Goal: Navigation & Orientation: Find specific page/section

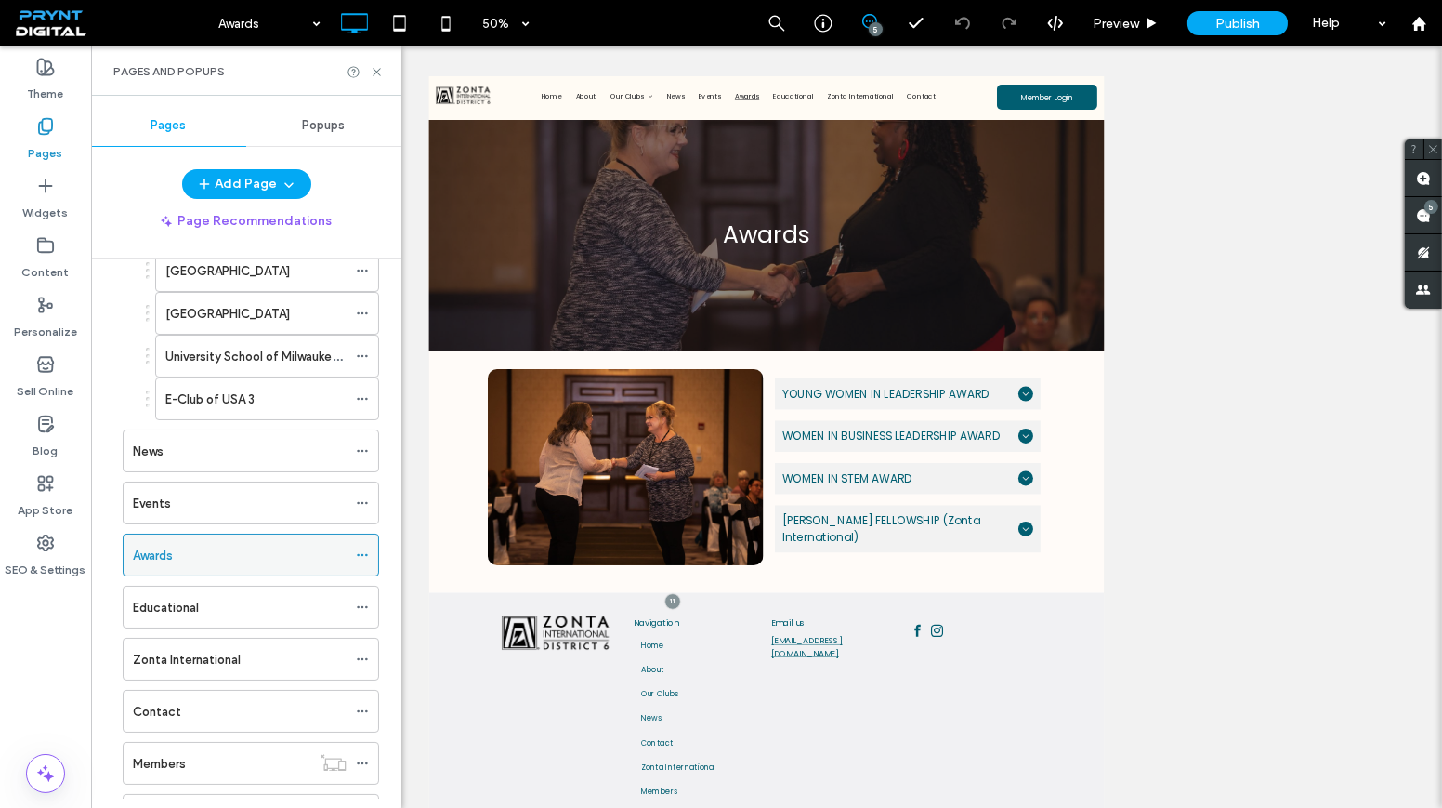
scroll to position [845, 0]
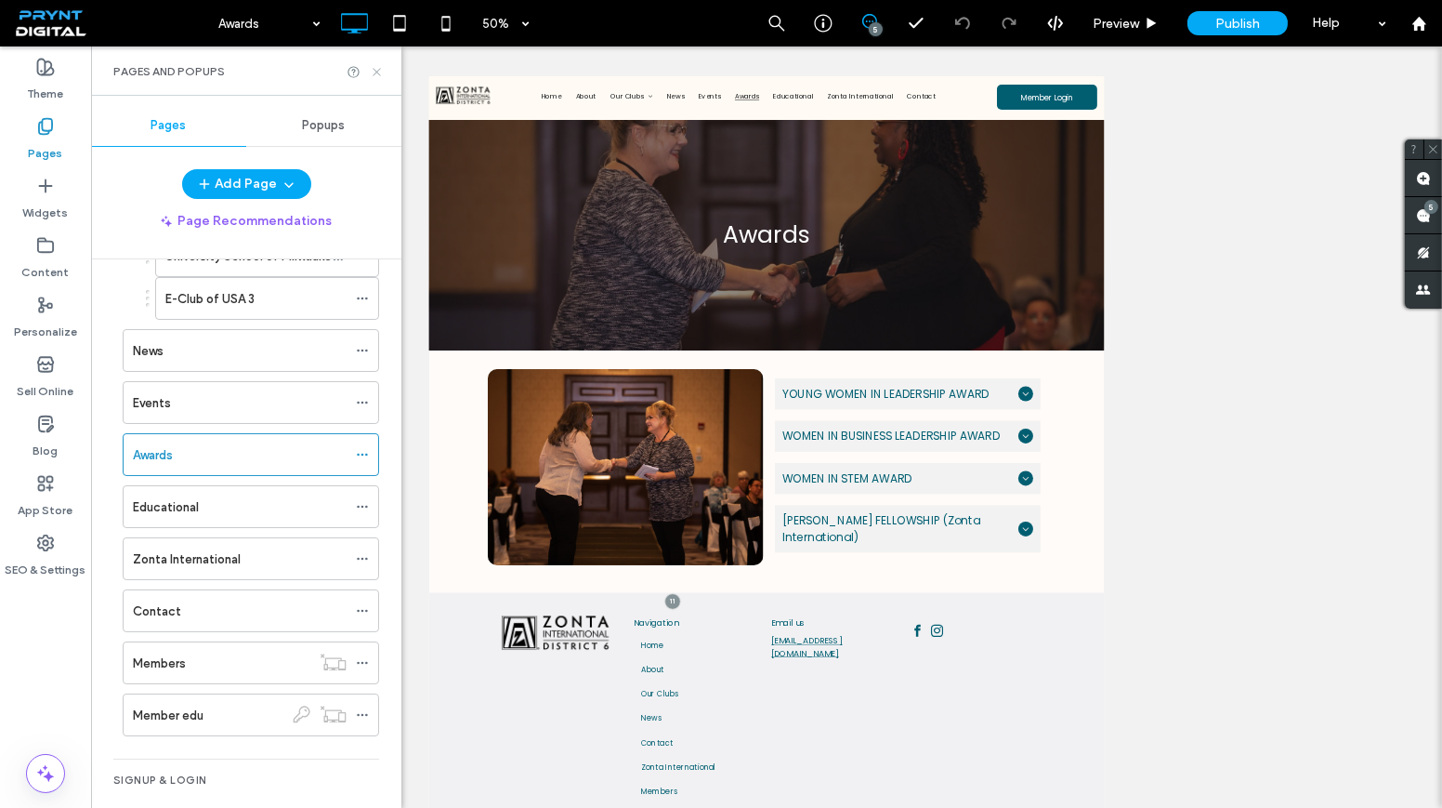
click at [381, 72] on icon at bounding box center [377, 72] width 14 height 14
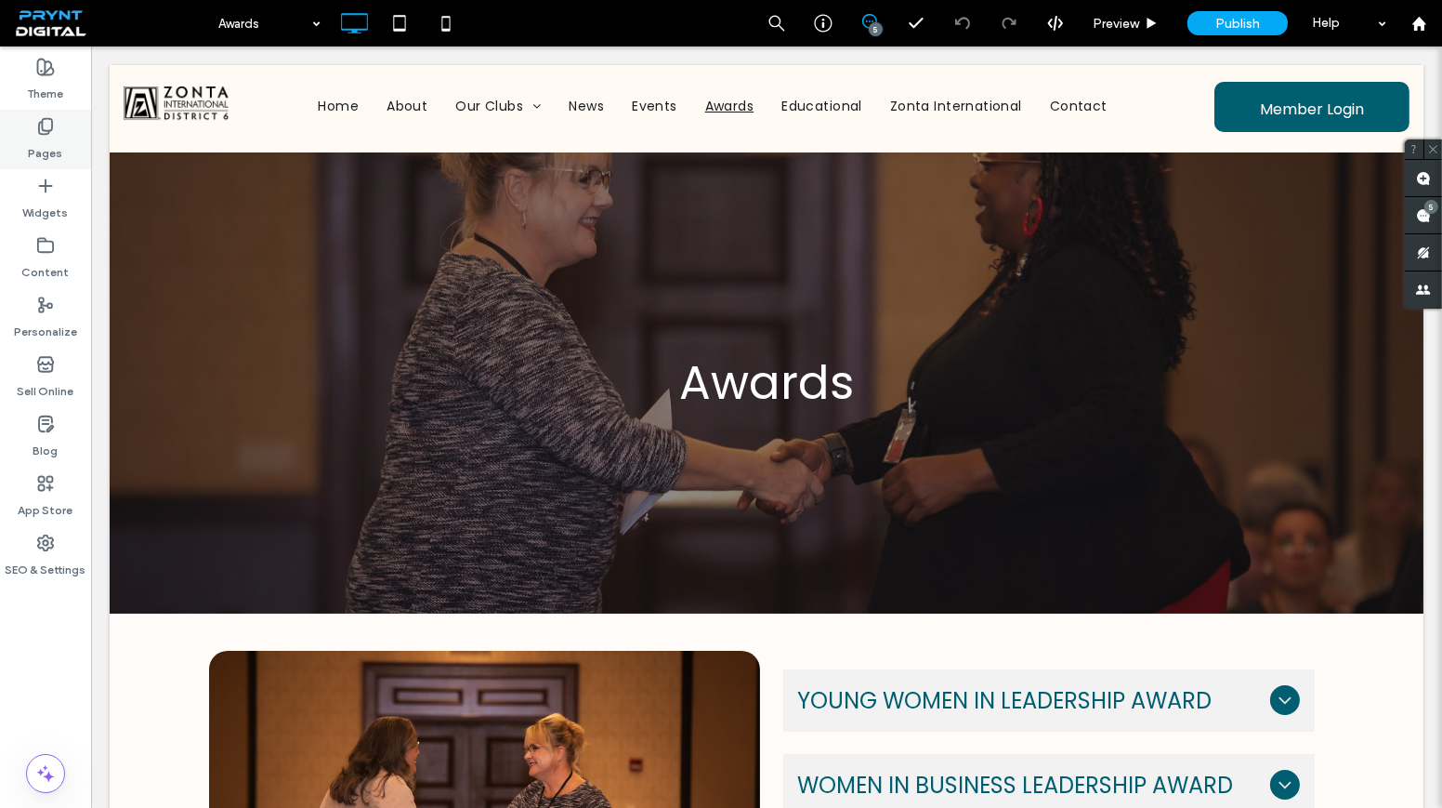
drag, startPoint x: 14, startPoint y: 86, endPoint x: 30, endPoint y: 124, distance: 40.4
click at [30, 124] on div "Pages" at bounding box center [45, 139] width 91 height 59
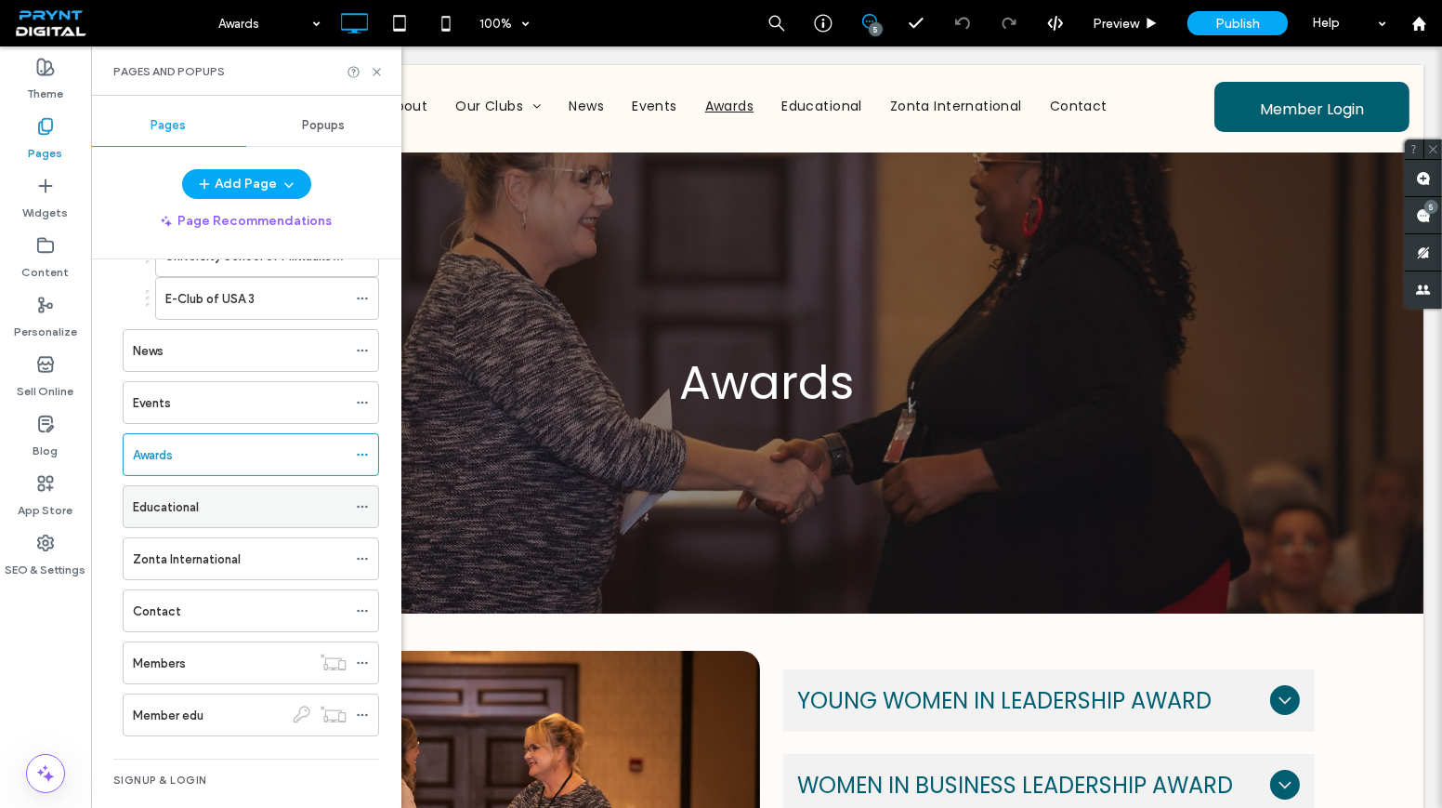
click at [213, 497] on div "Educational" at bounding box center [240, 507] width 214 height 20
click at [373, 64] on div "Pages and Popups" at bounding box center [246, 71] width 266 height 15
click at [375, 72] on icon at bounding box center [377, 72] width 14 height 14
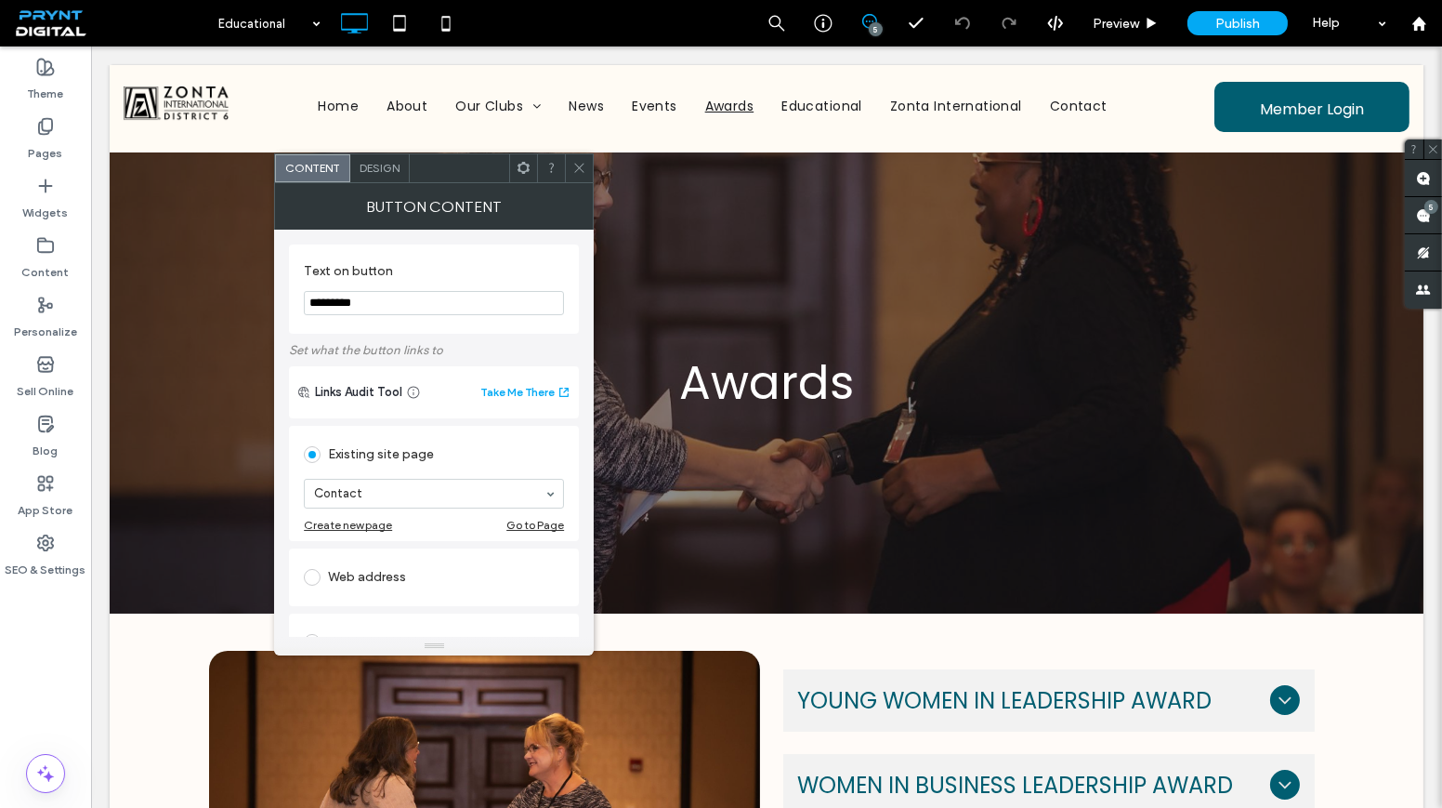
click at [587, 163] on div at bounding box center [579, 168] width 28 height 28
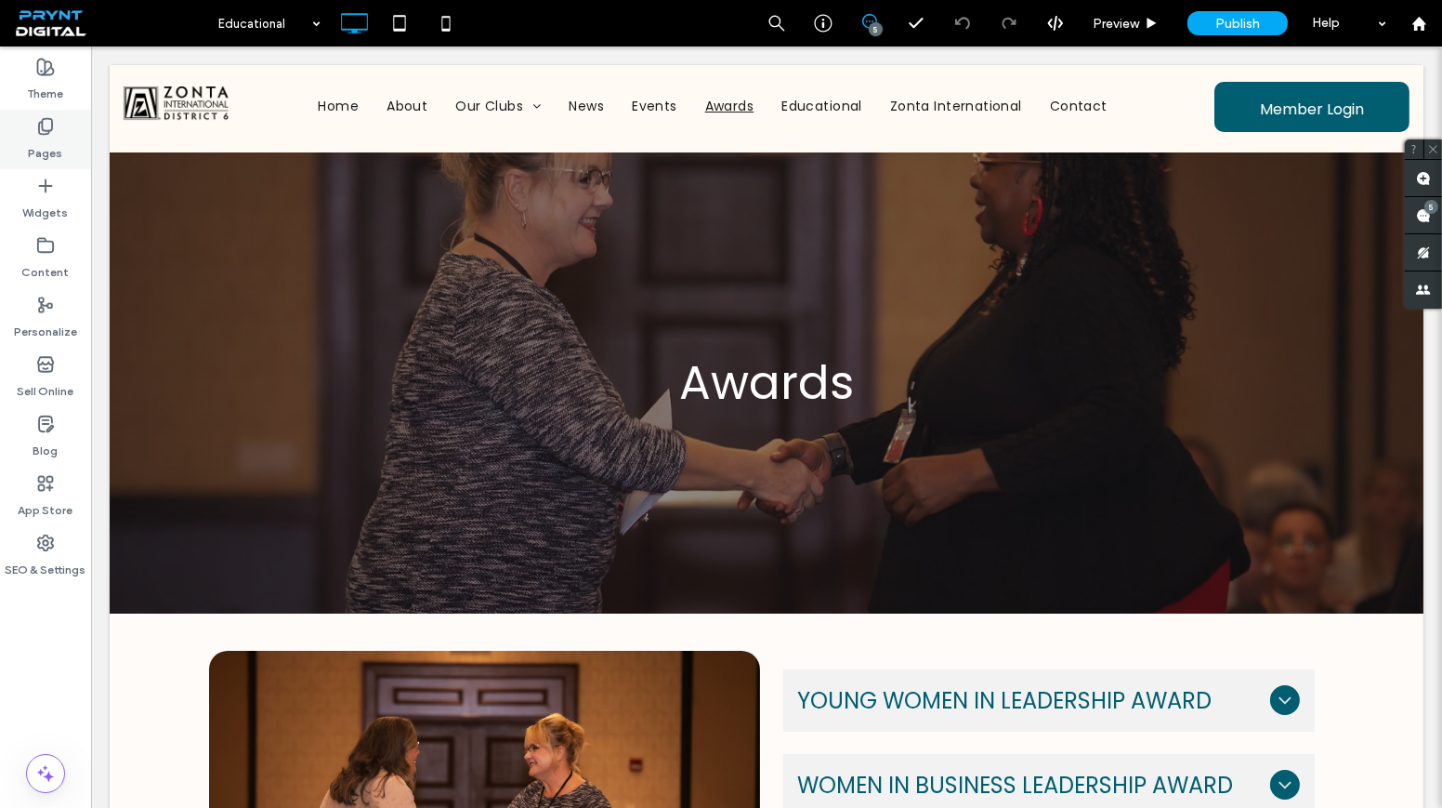
click at [28, 133] on div "Pages" at bounding box center [45, 139] width 91 height 59
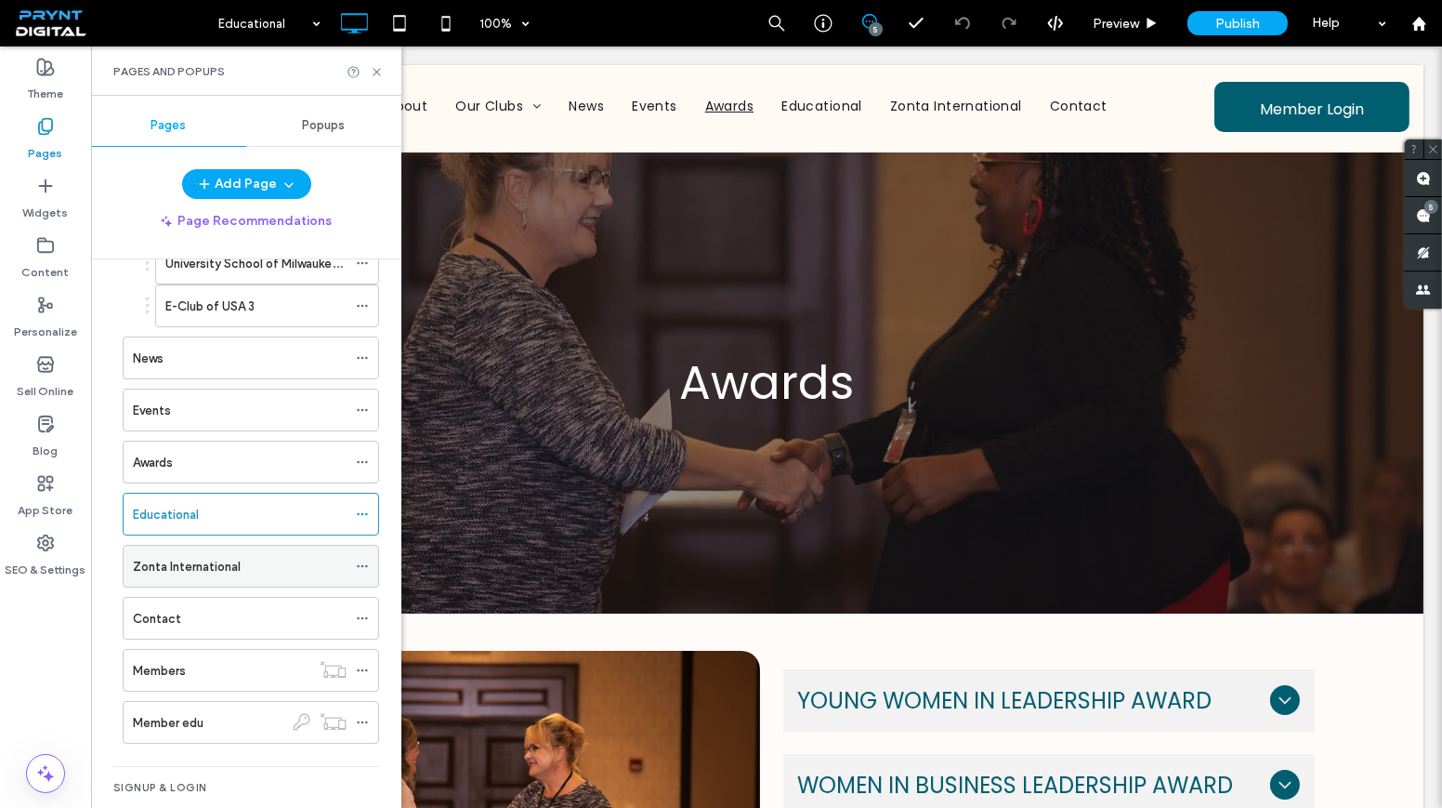
scroll to position [845, 0]
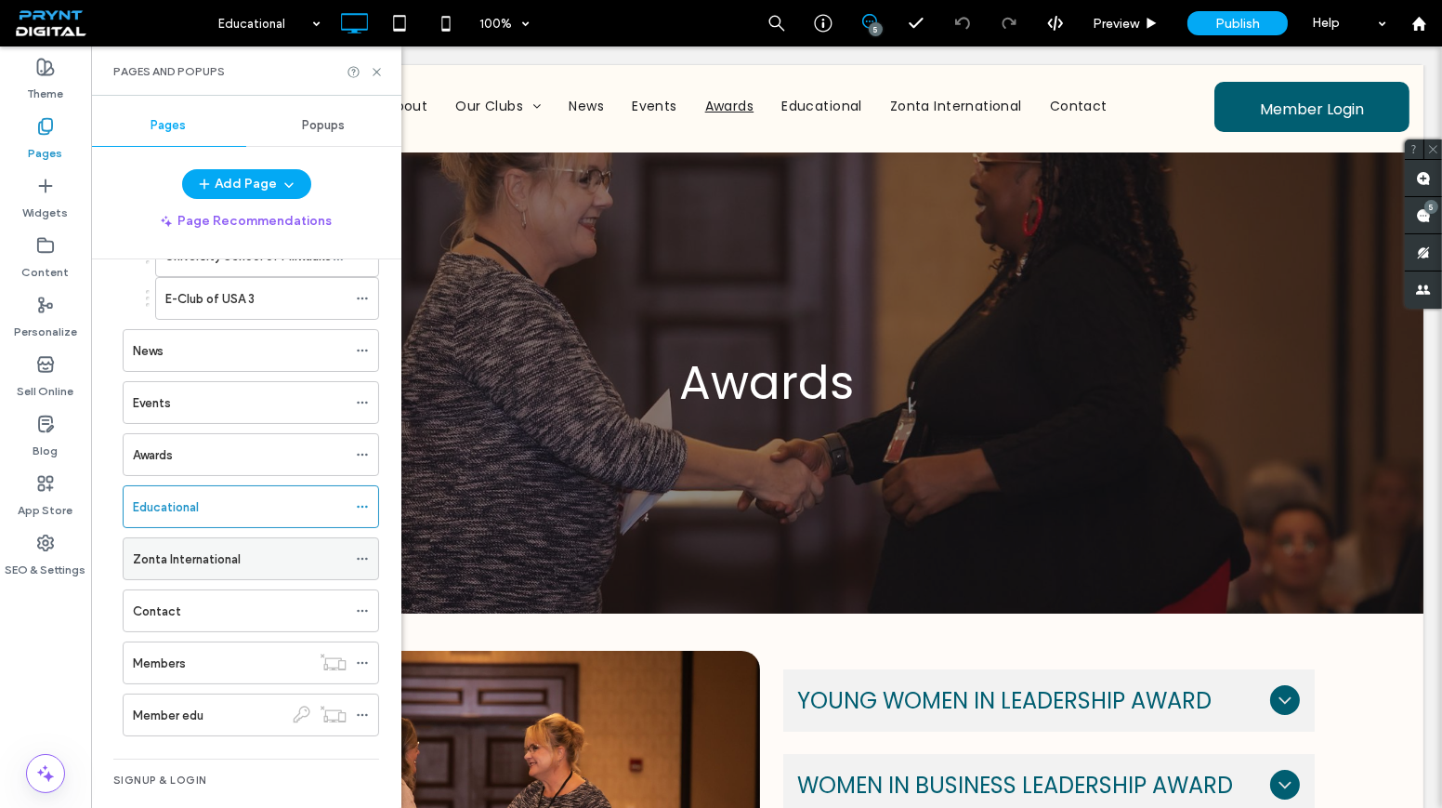
click at [247, 549] on div "Zonta International" at bounding box center [240, 559] width 214 height 20
click at [374, 68] on icon at bounding box center [377, 72] width 14 height 14
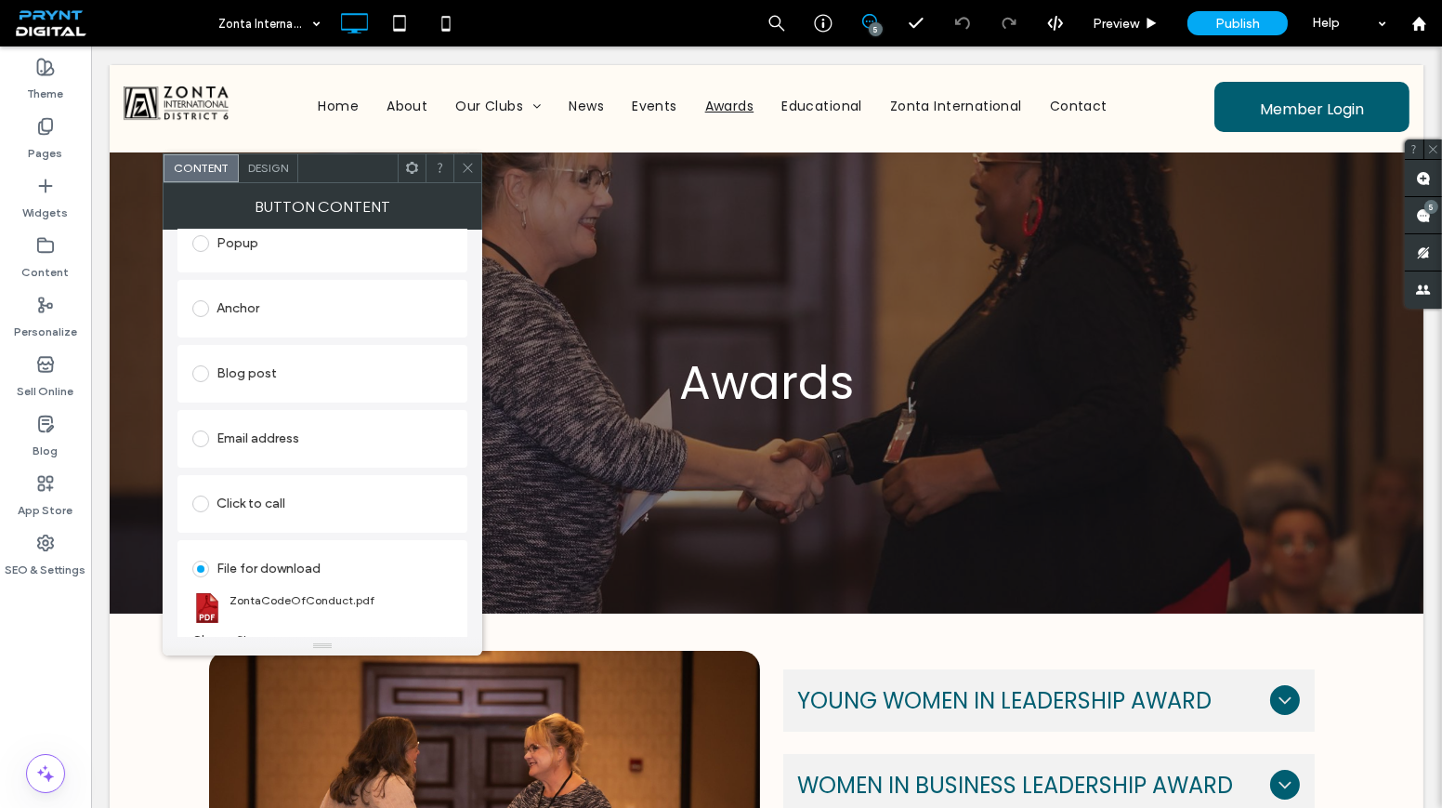
scroll to position [360, 0]
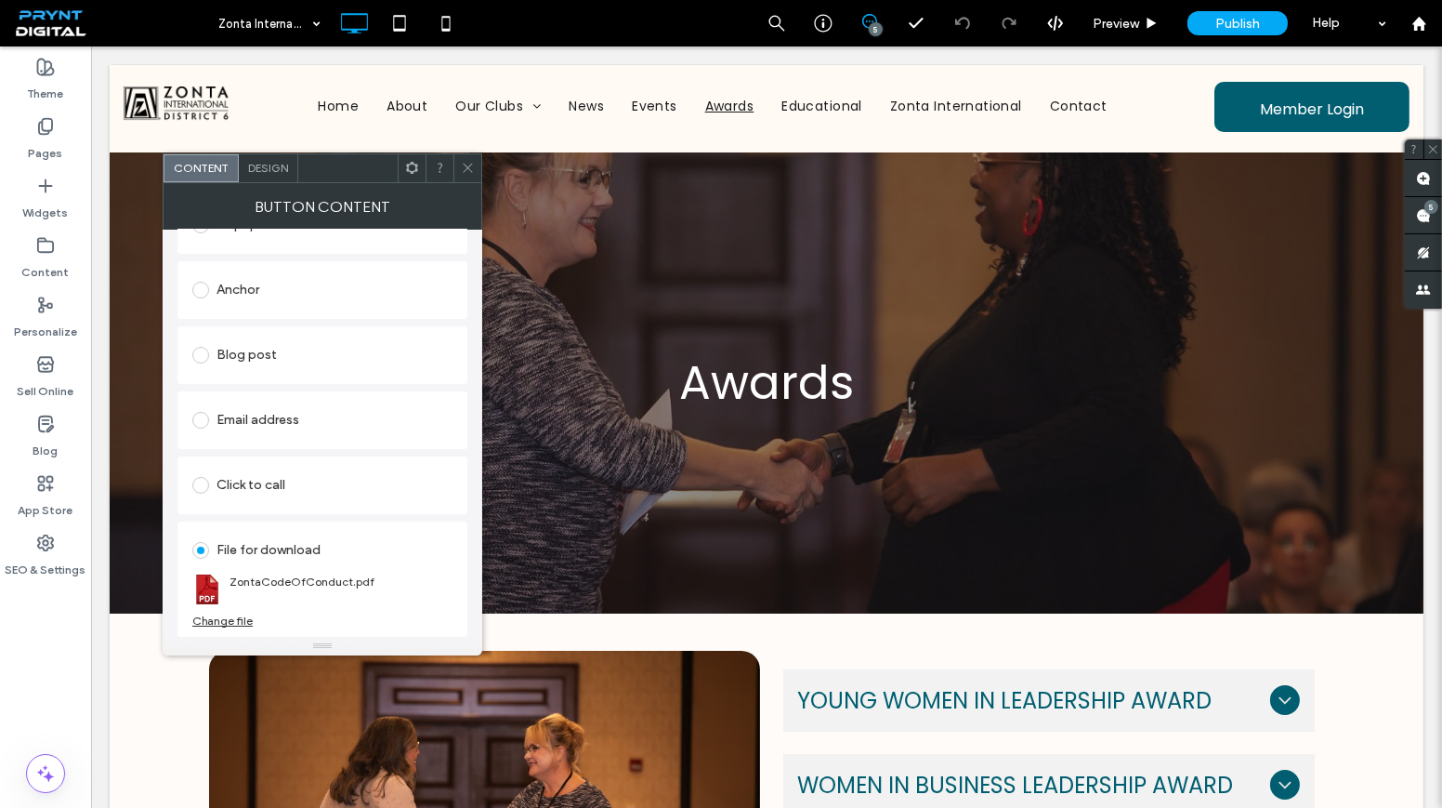
click at [468, 170] on icon at bounding box center [468, 168] width 14 height 14
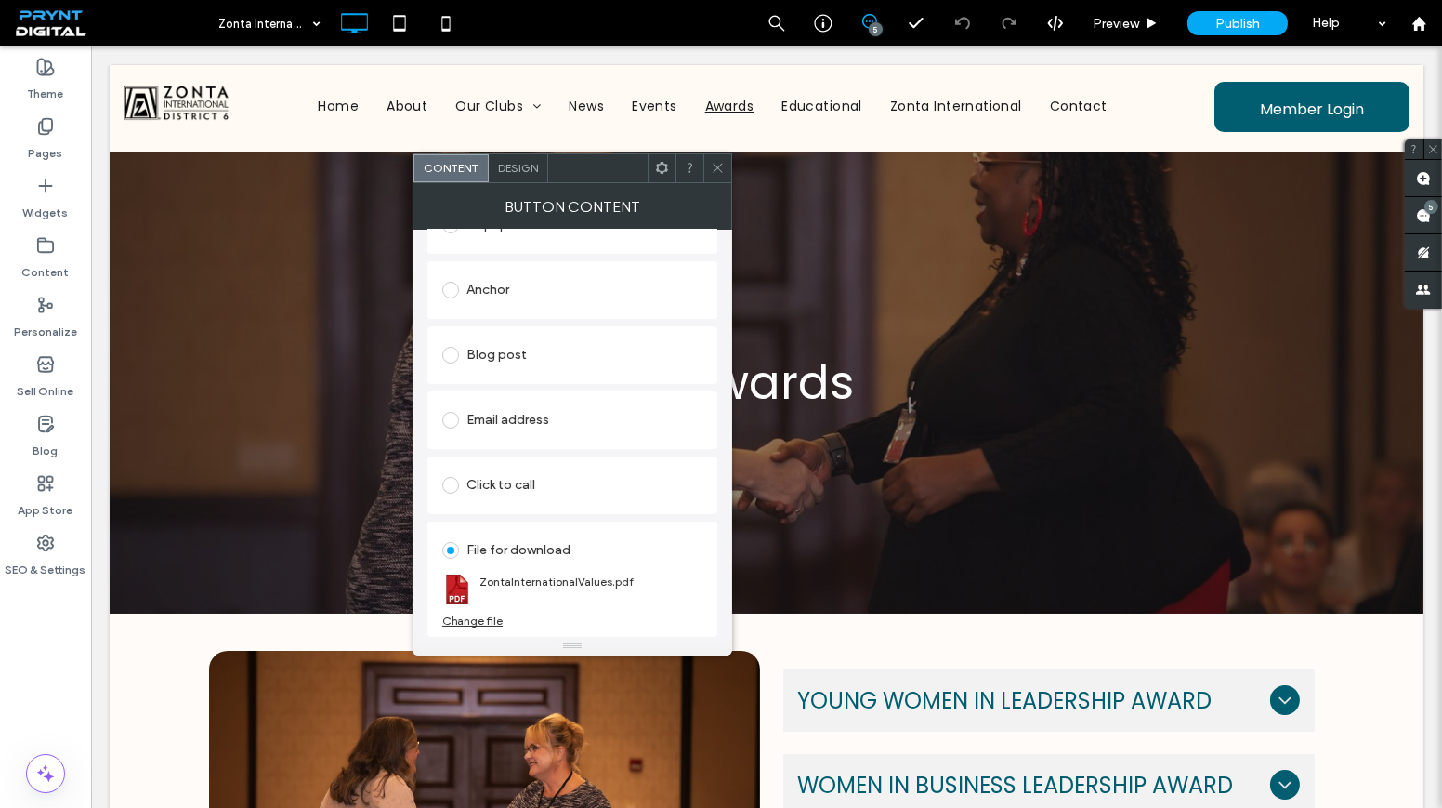
click at [713, 164] on icon at bounding box center [718, 168] width 14 height 14
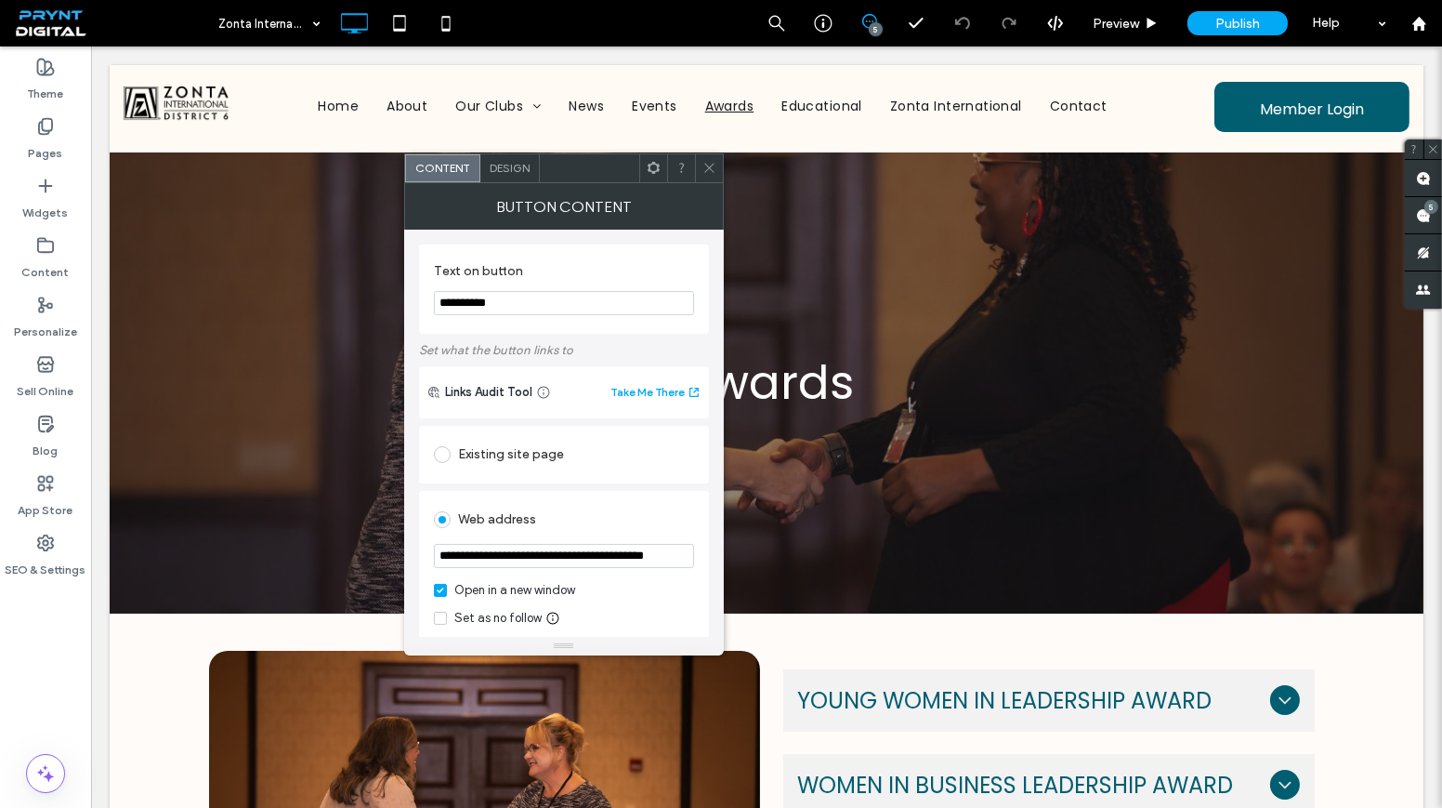
click at [709, 171] on icon at bounding box center [710, 168] width 14 height 14
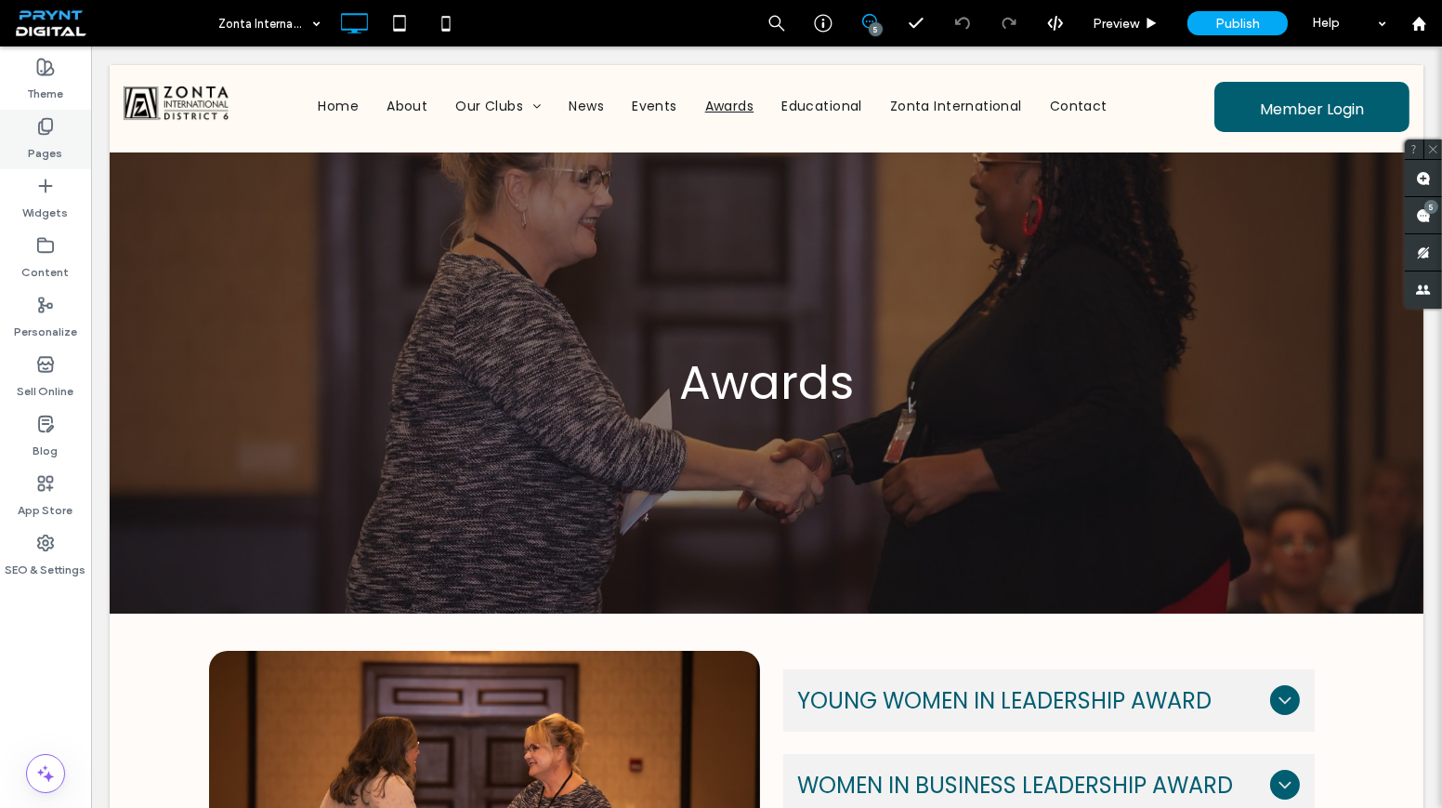
click at [65, 131] on div "Pages" at bounding box center [45, 139] width 91 height 59
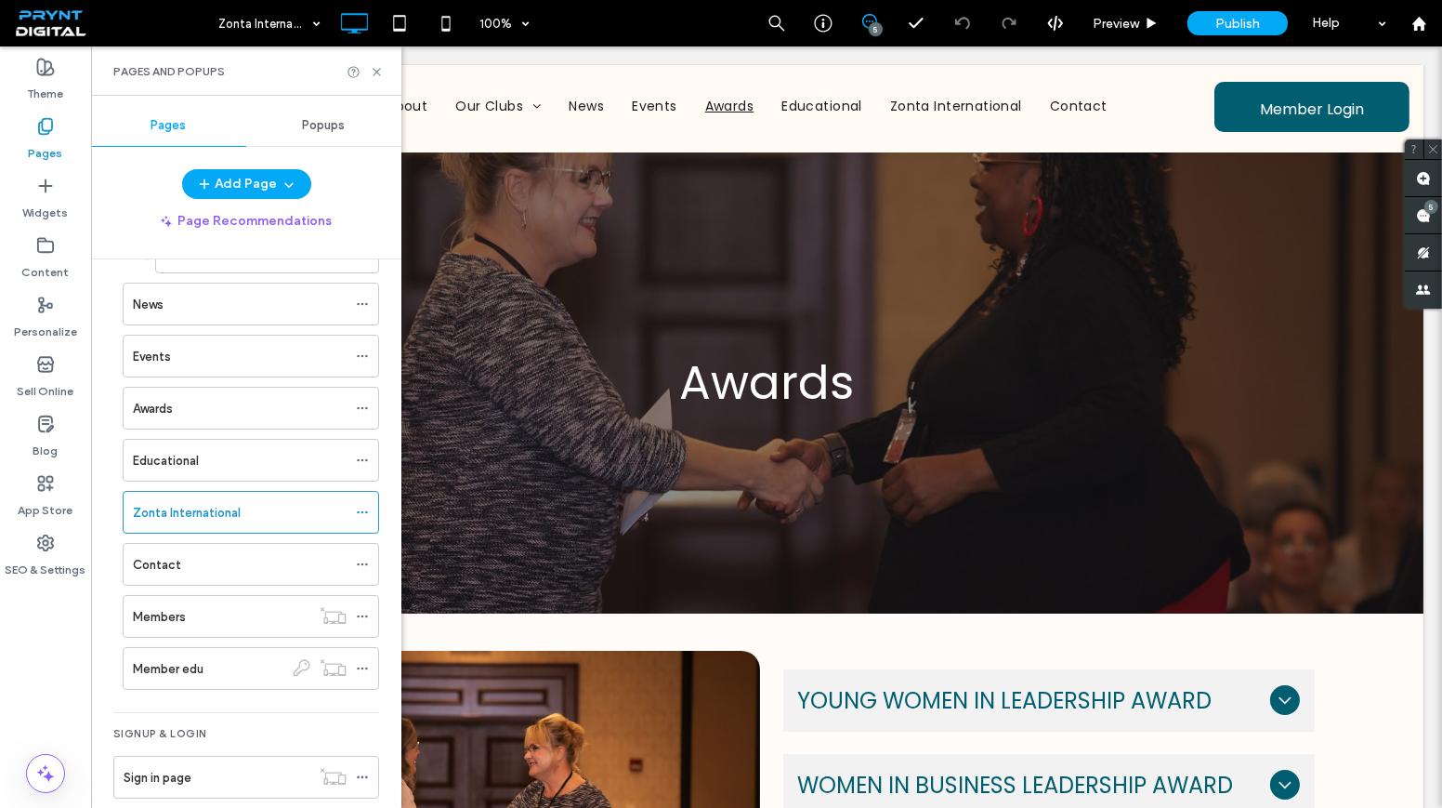
scroll to position [891, 0]
click at [237, 555] on div "Contact" at bounding box center [240, 565] width 214 height 20
click at [214, 607] on div "Members" at bounding box center [222, 617] width 178 height 20
click at [373, 77] on icon at bounding box center [377, 72] width 14 height 14
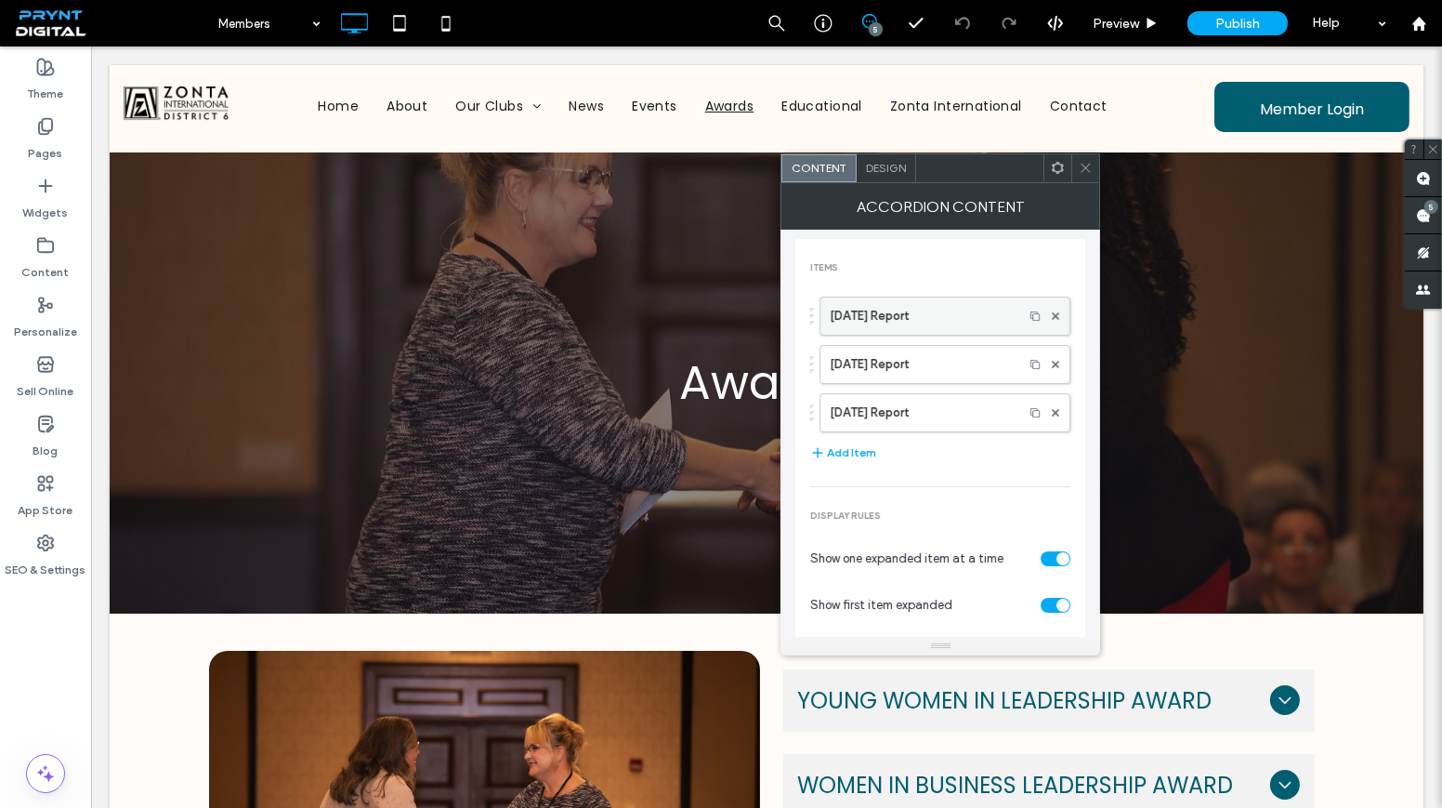
click at [921, 321] on label "[DATE] Report" at bounding box center [922, 315] width 184 height 37
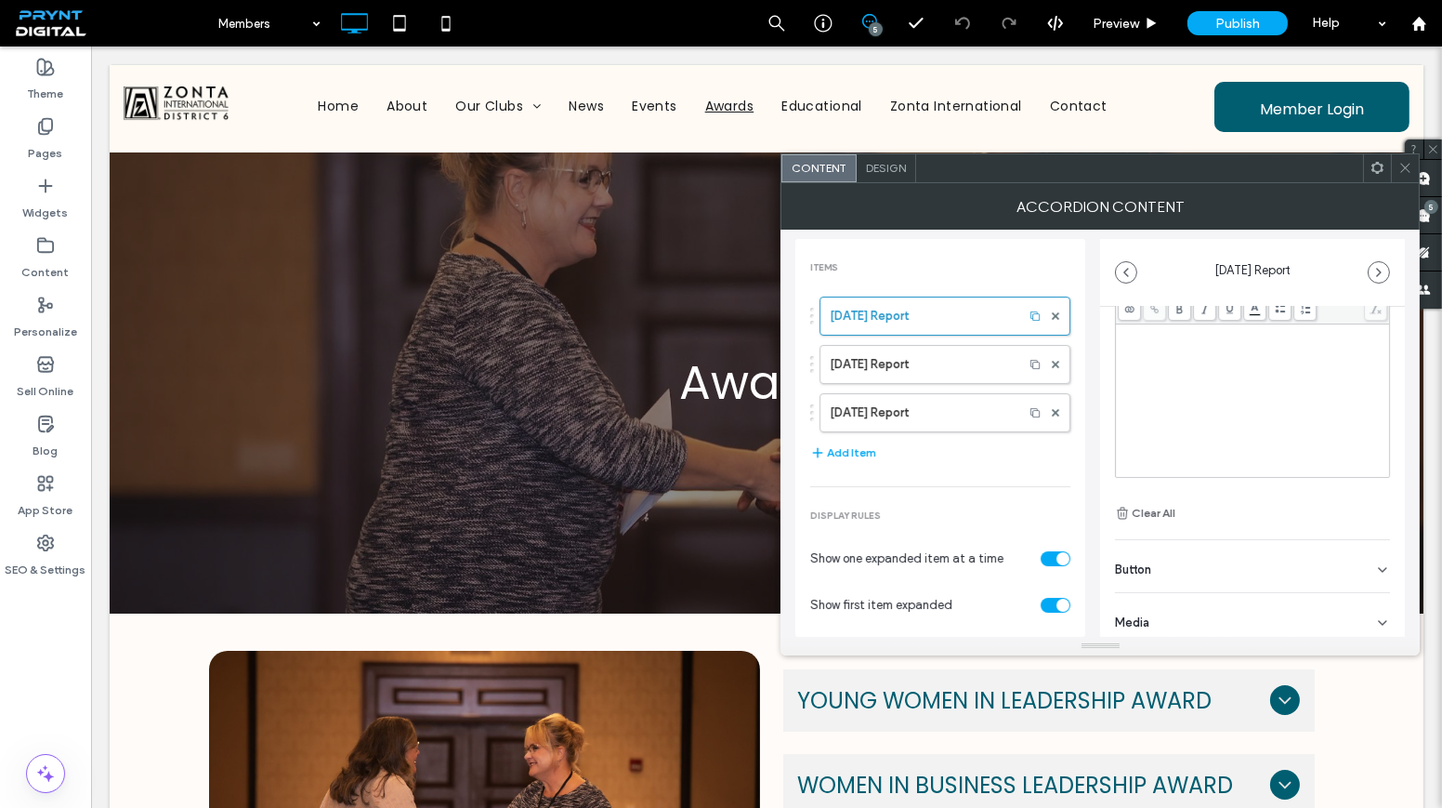
scroll to position [126, 0]
click at [1202, 558] on div "Button" at bounding box center [1252, 560] width 275 height 52
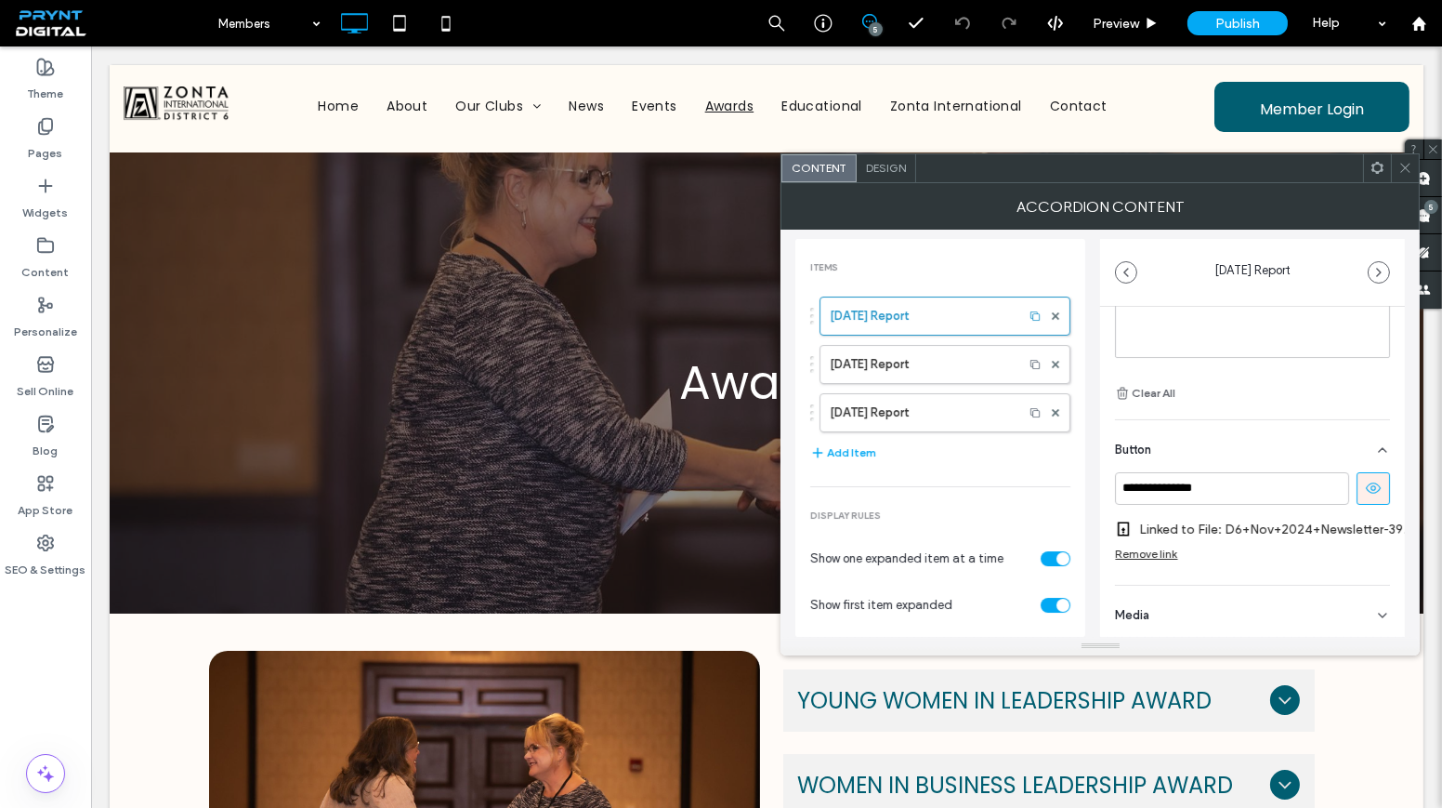
scroll to position [251, 0]
click at [1405, 162] on icon at bounding box center [1406, 168] width 14 height 14
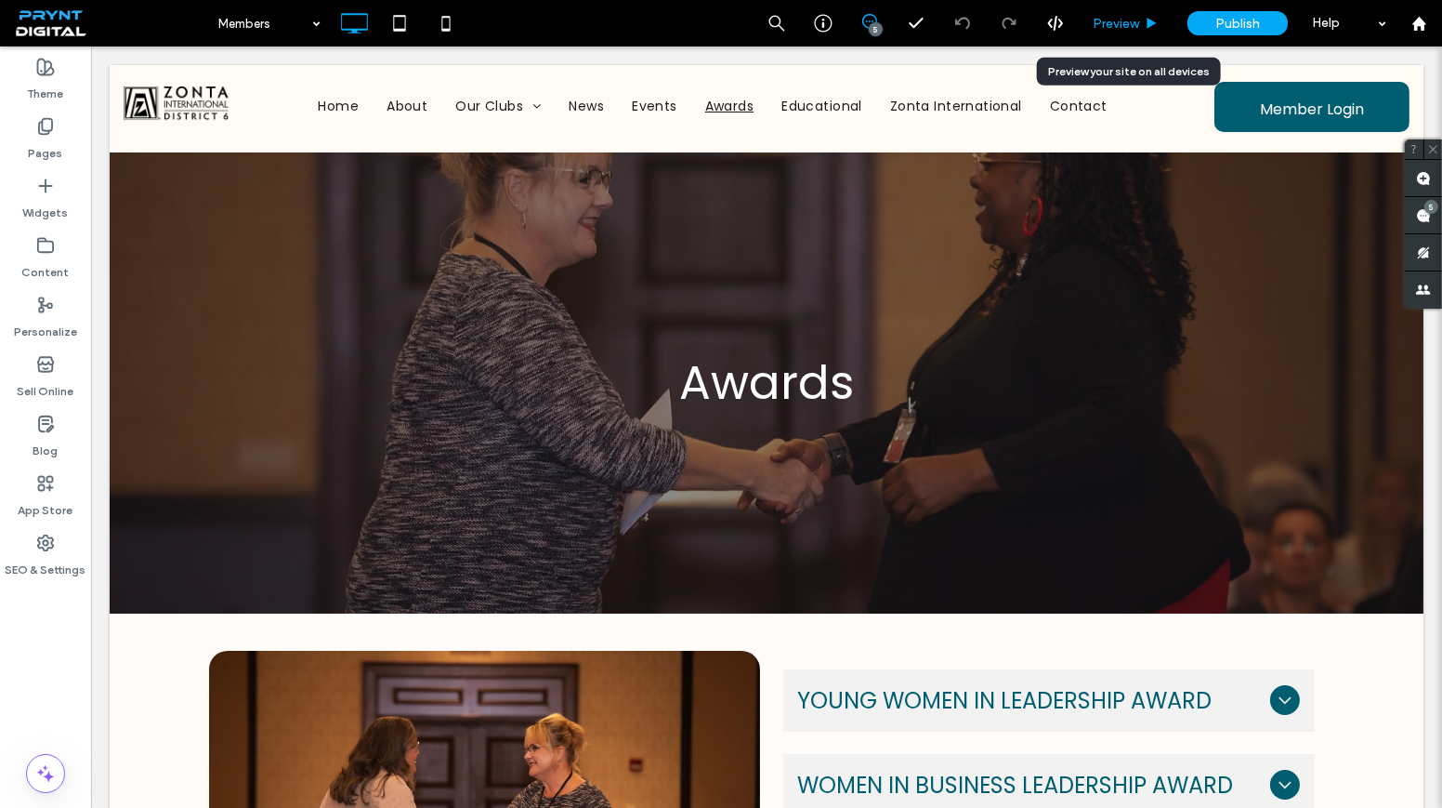
click at [1122, 33] on div "Preview" at bounding box center [1126, 23] width 95 height 46
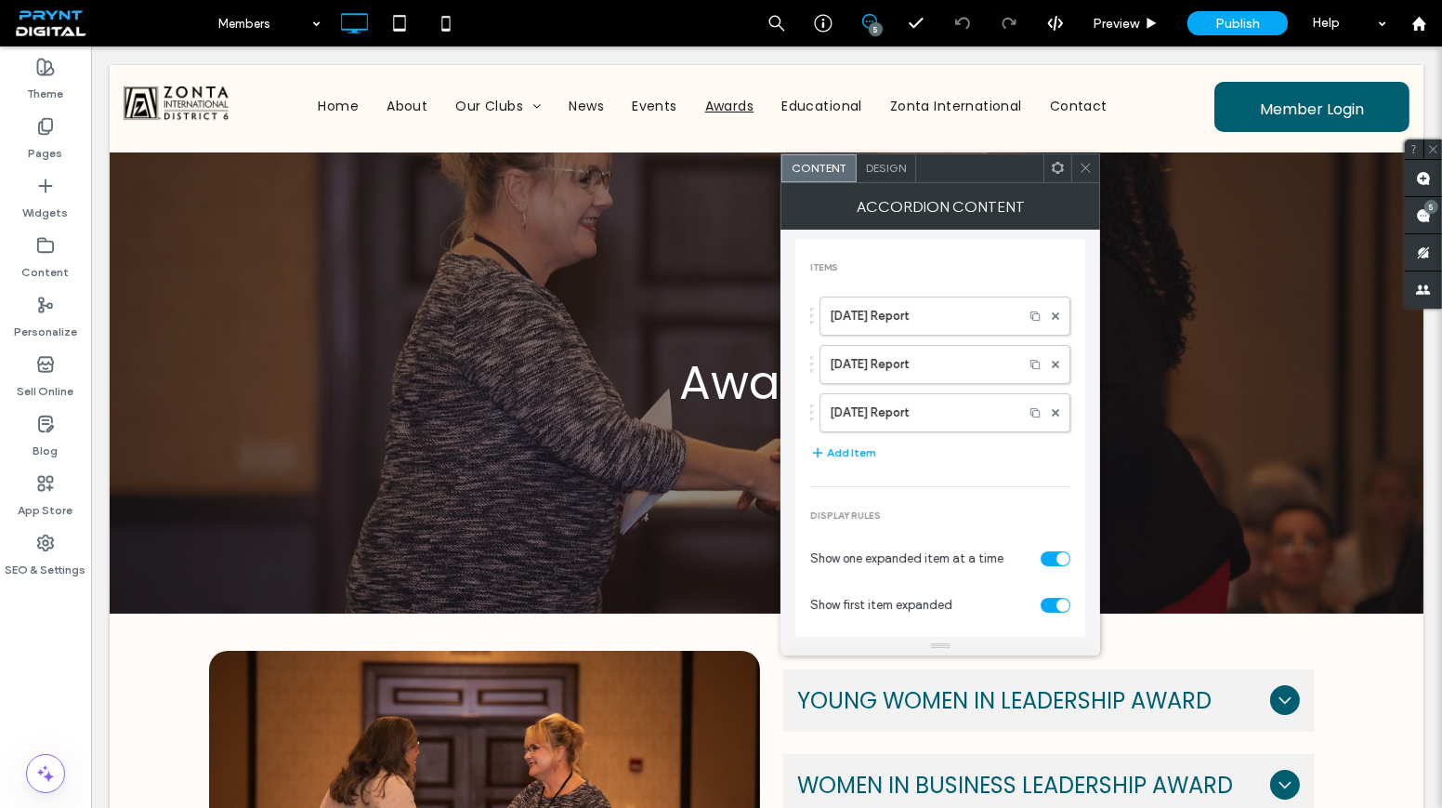
click at [1081, 164] on icon at bounding box center [1086, 168] width 14 height 14
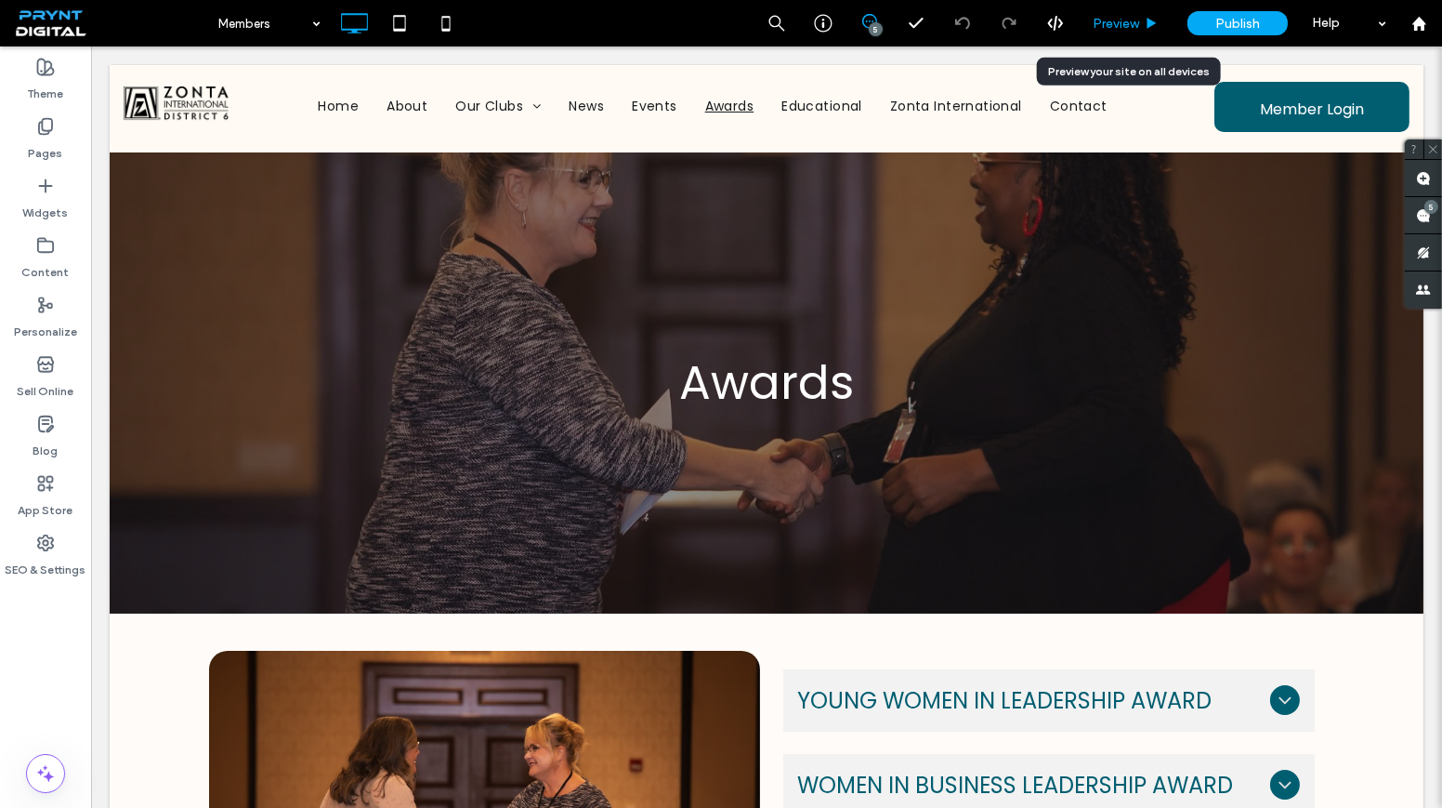
click at [1126, 19] on span "Preview" at bounding box center [1116, 24] width 46 height 16
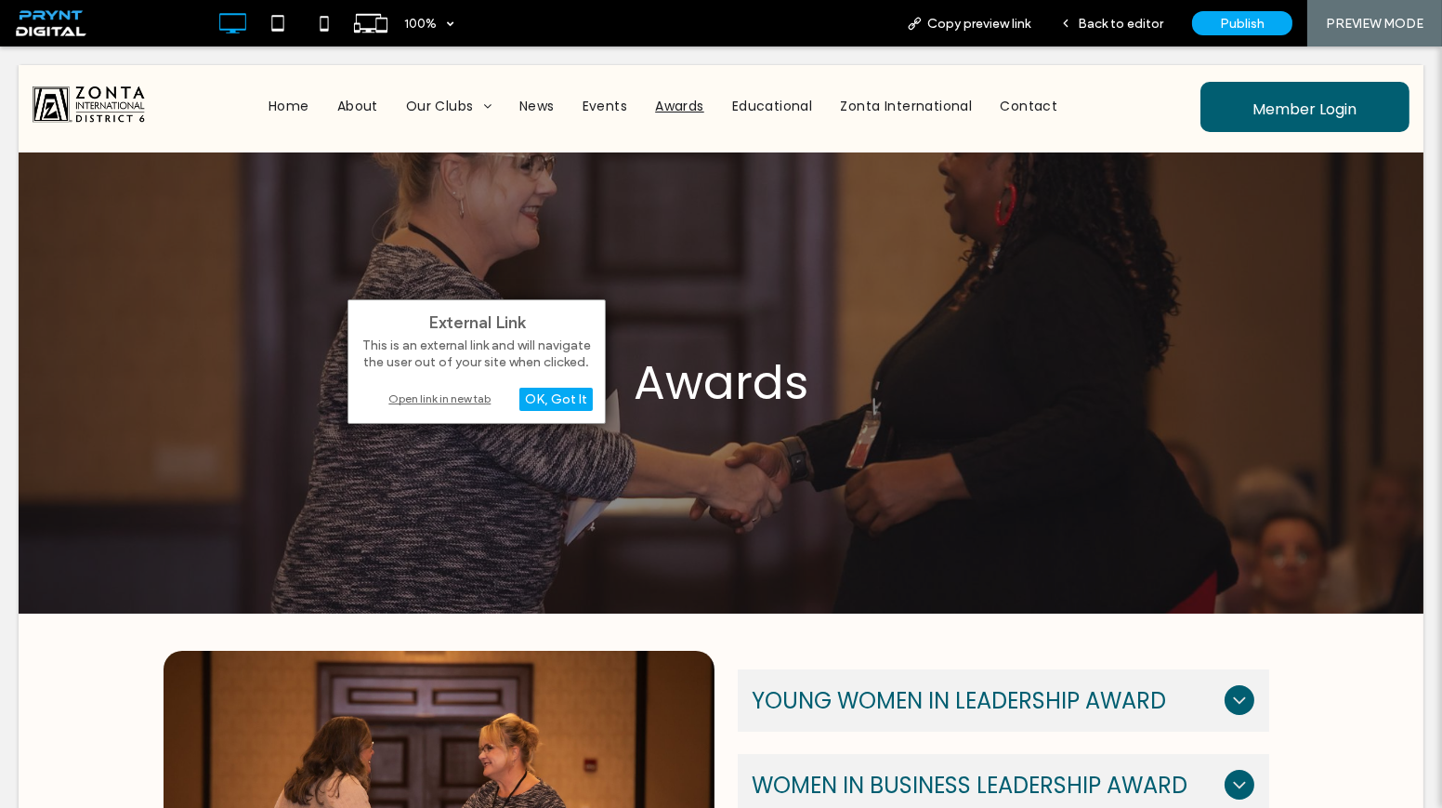
click at [450, 401] on div "Open link in new tab" at bounding box center [477, 398] width 232 height 20
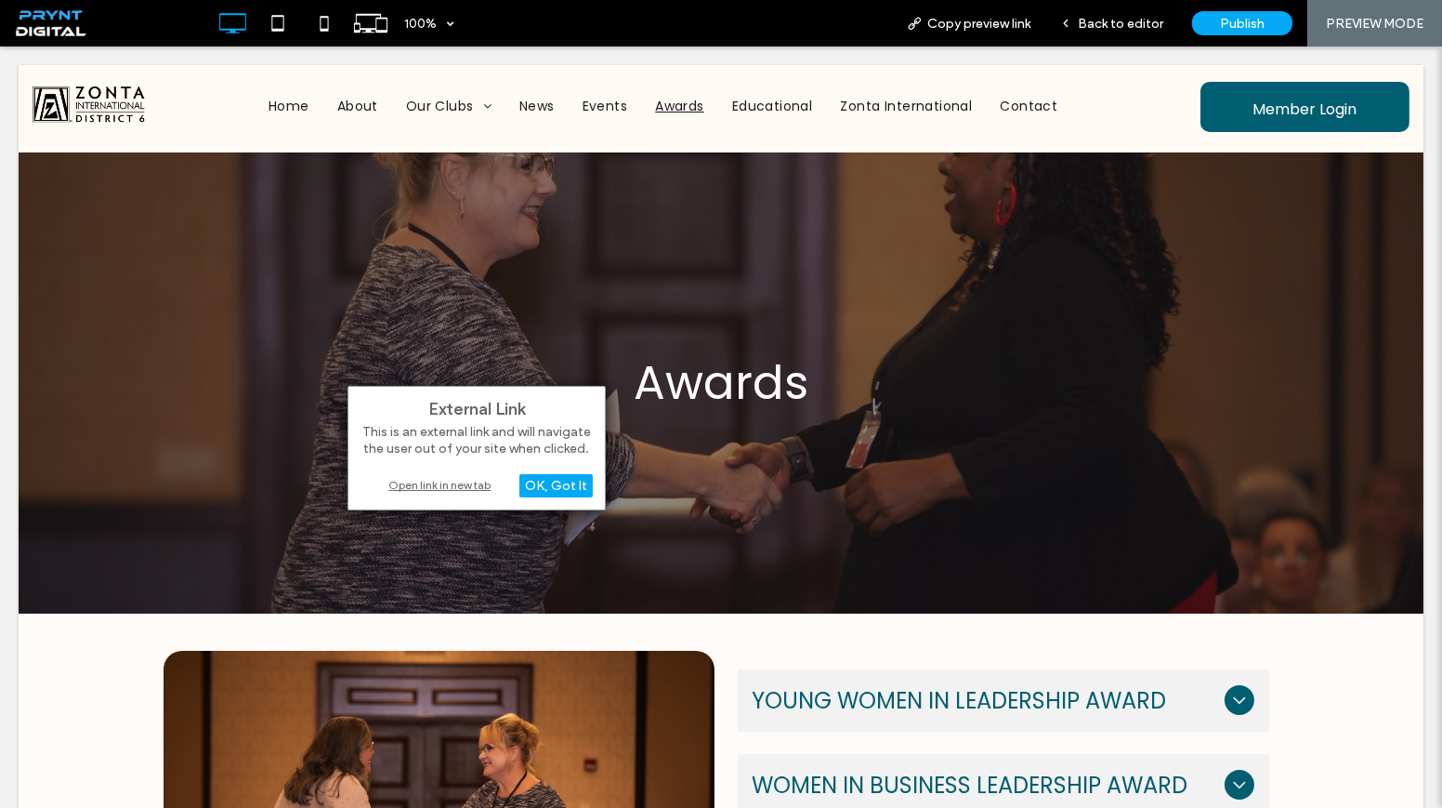
click at [411, 482] on div "Open link in new tab" at bounding box center [477, 485] width 232 height 20
